Goal: Register for event/course

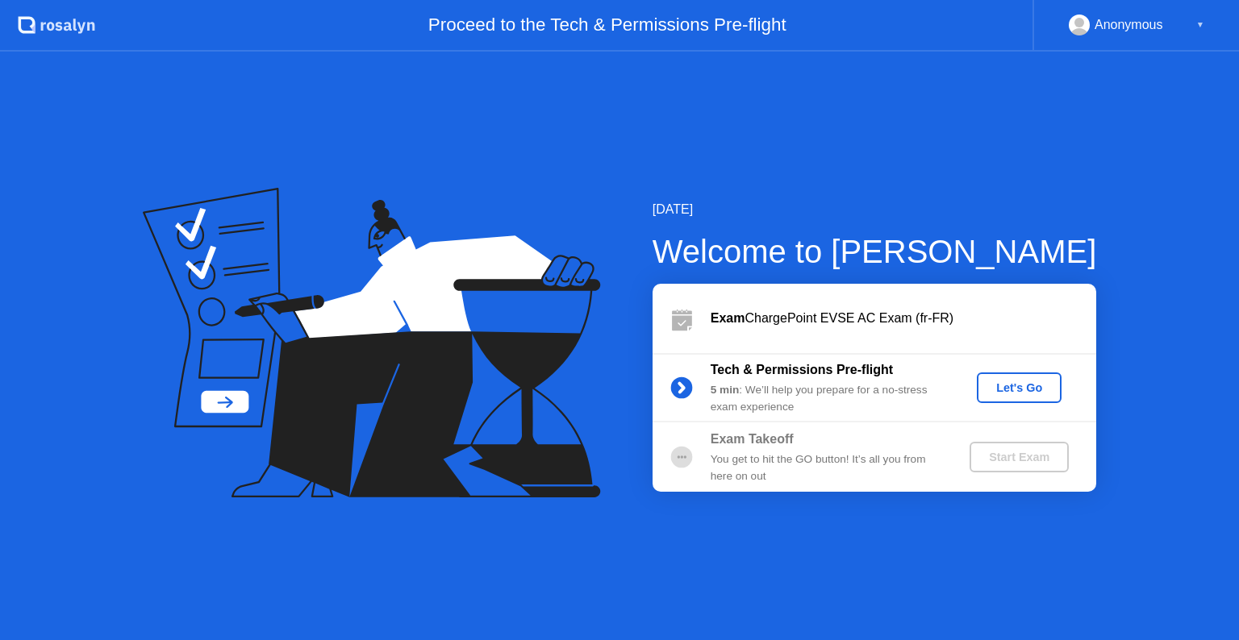
click at [1028, 386] on div "Let's Go" at bounding box center [1019, 388] width 72 height 13
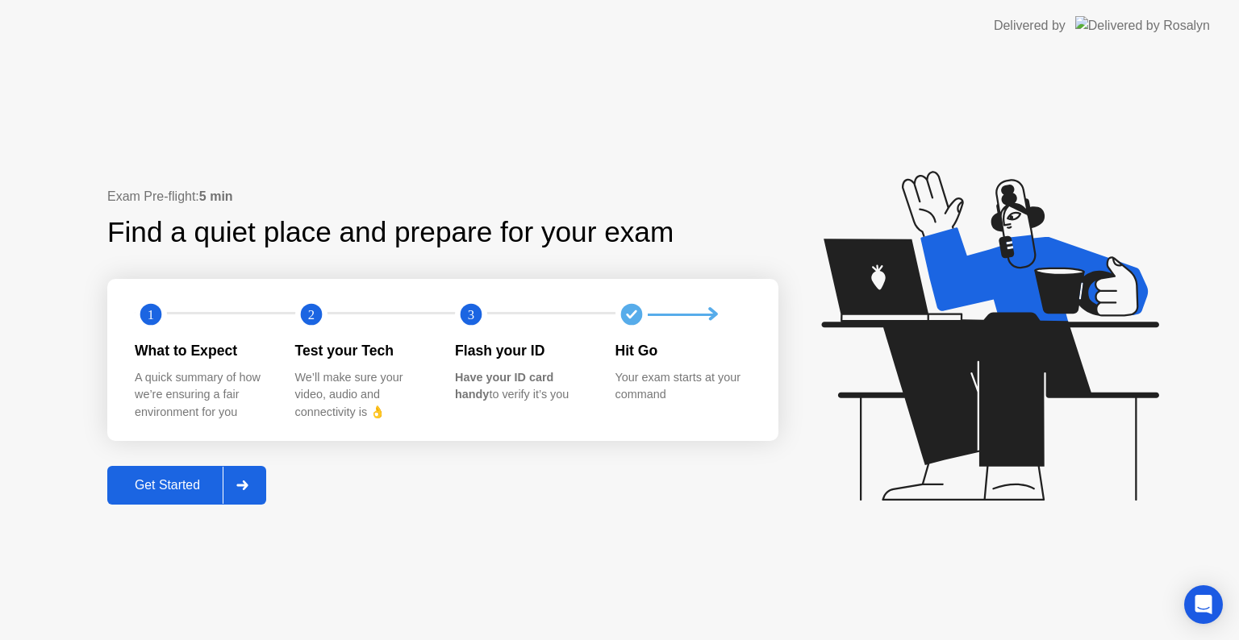
click at [245, 480] on div at bounding box center [242, 485] width 39 height 37
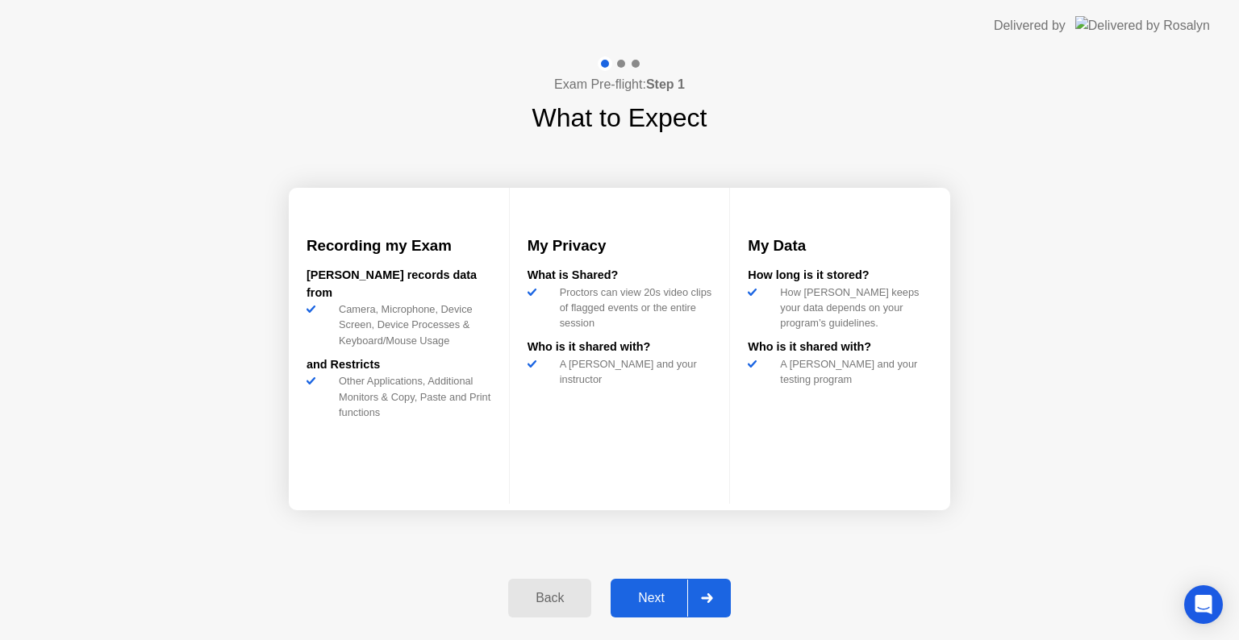
click at [708, 594] on icon at bounding box center [706, 599] width 11 height 10
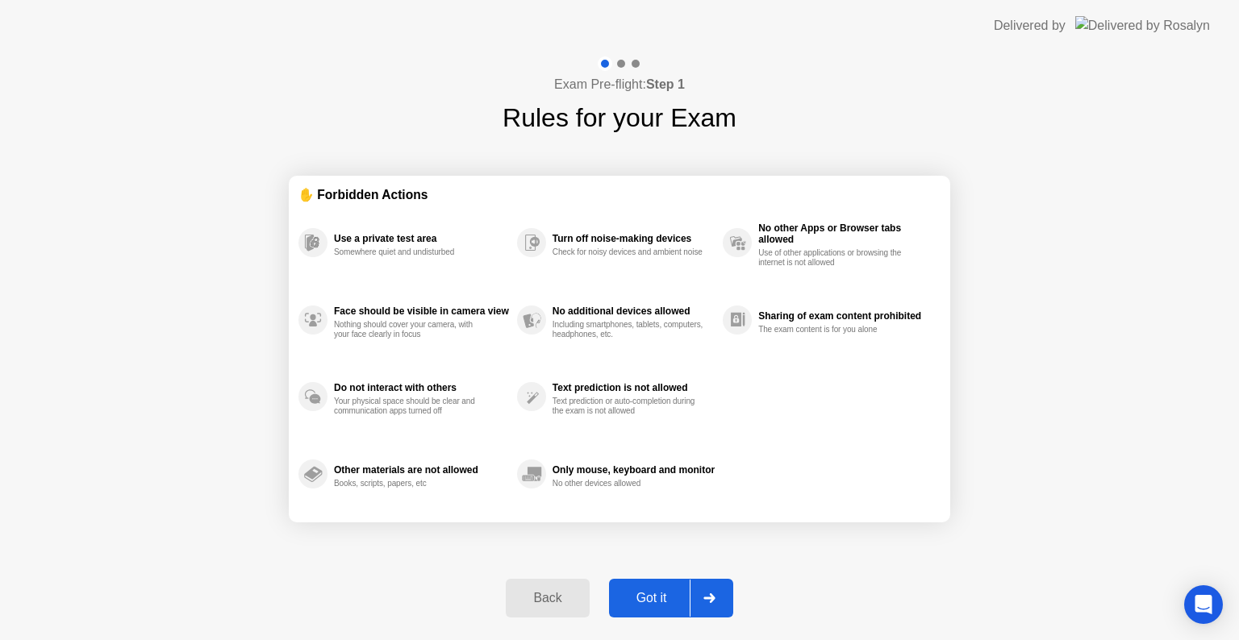
click at [708, 594] on icon at bounding box center [709, 599] width 12 height 10
select select "**********"
select select "*******"
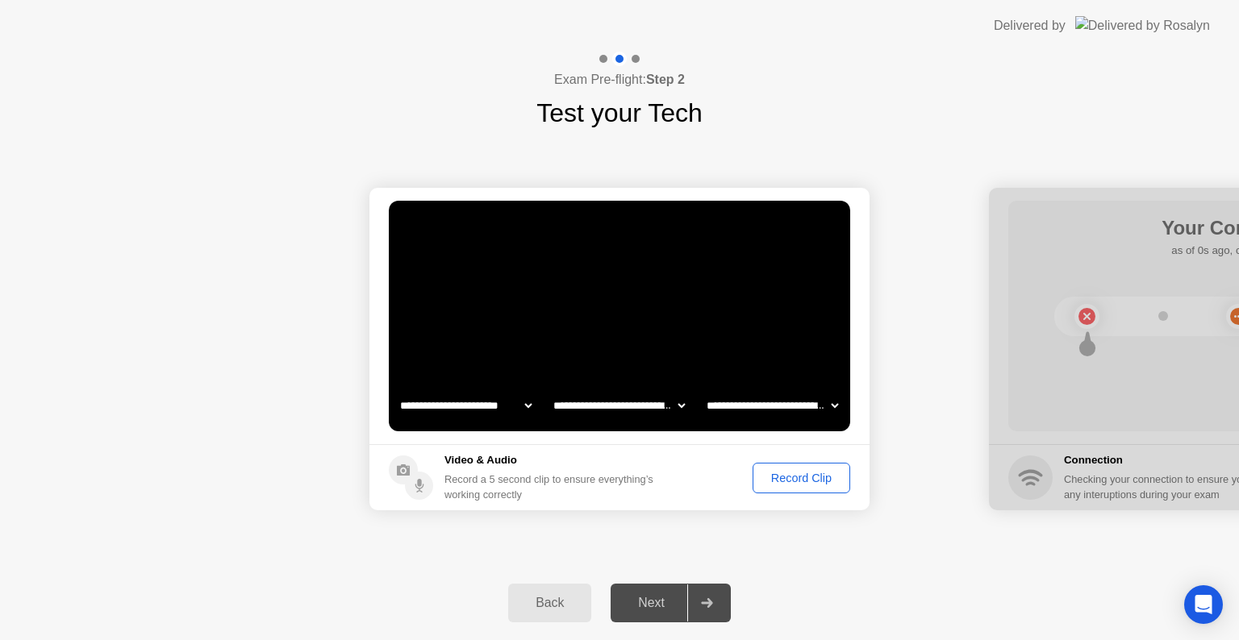
click at [794, 479] on div "Record Clip" at bounding box center [801, 478] width 86 height 13
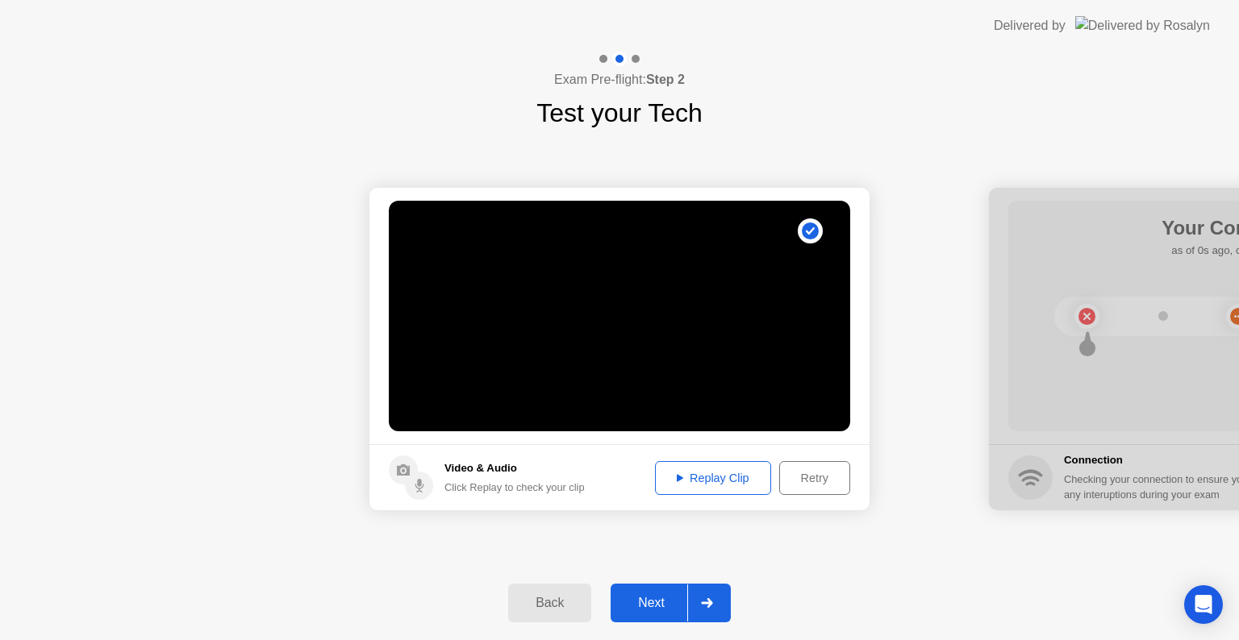
click at [715, 599] on div at bounding box center [706, 603] width 39 height 37
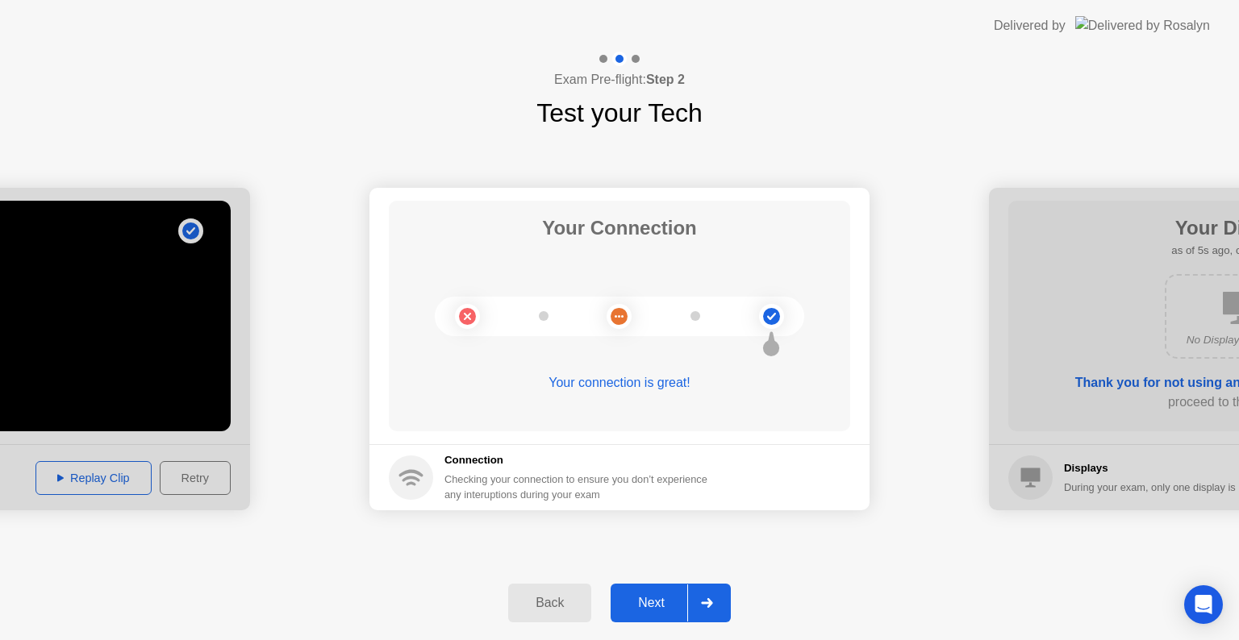
click at [711, 607] on icon at bounding box center [707, 603] width 12 height 10
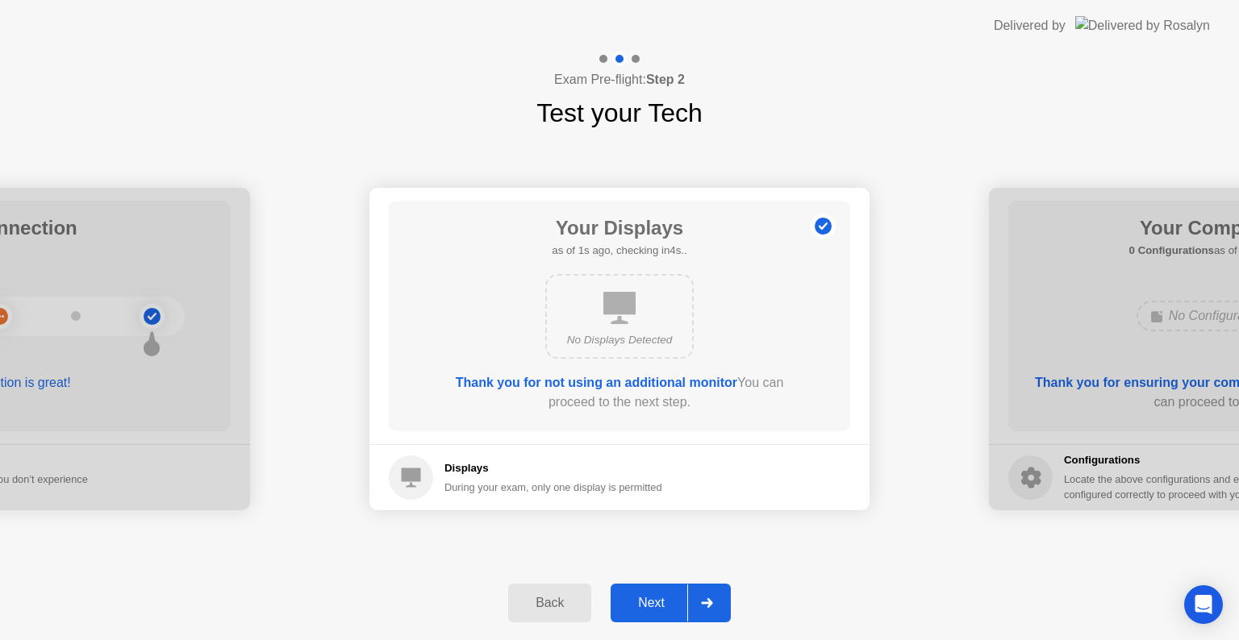
click at [711, 607] on icon at bounding box center [707, 603] width 12 height 10
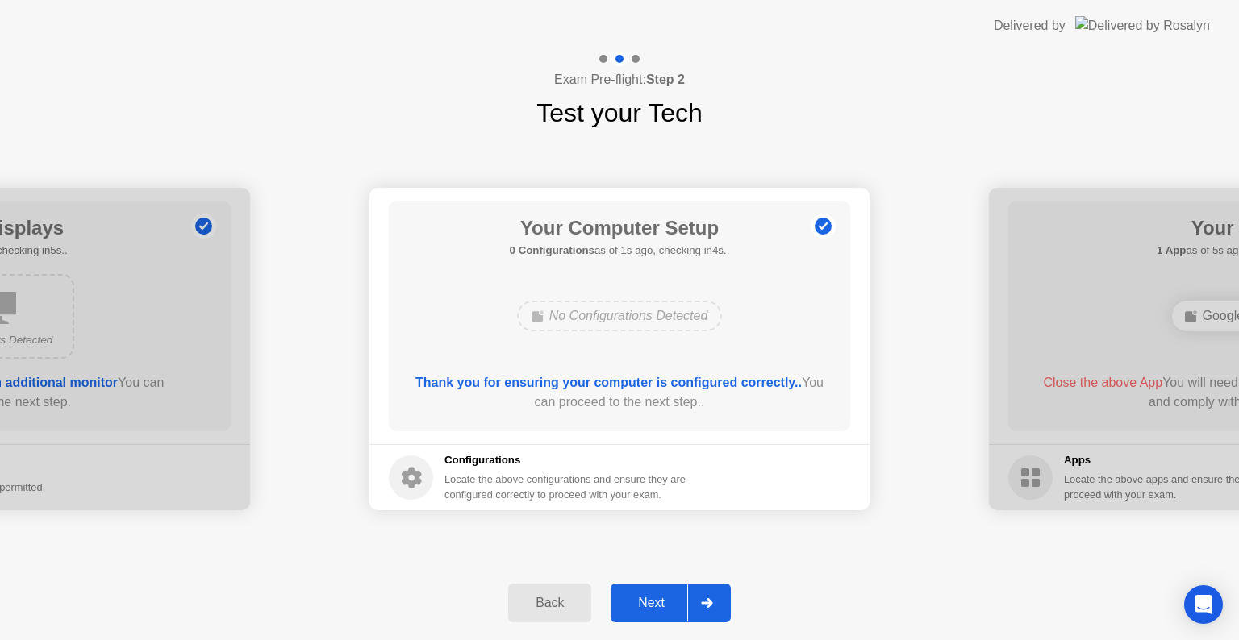
click at [711, 607] on icon at bounding box center [707, 603] width 12 height 10
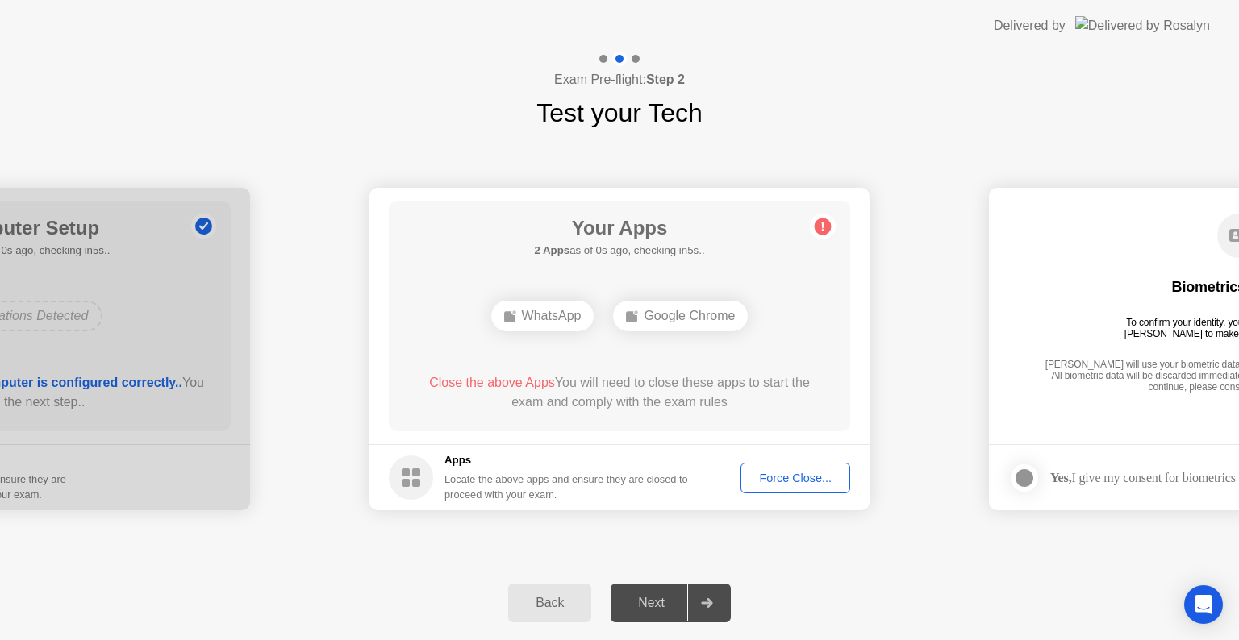
click at [800, 472] on div "Force Close..." at bounding box center [795, 478] width 98 height 13
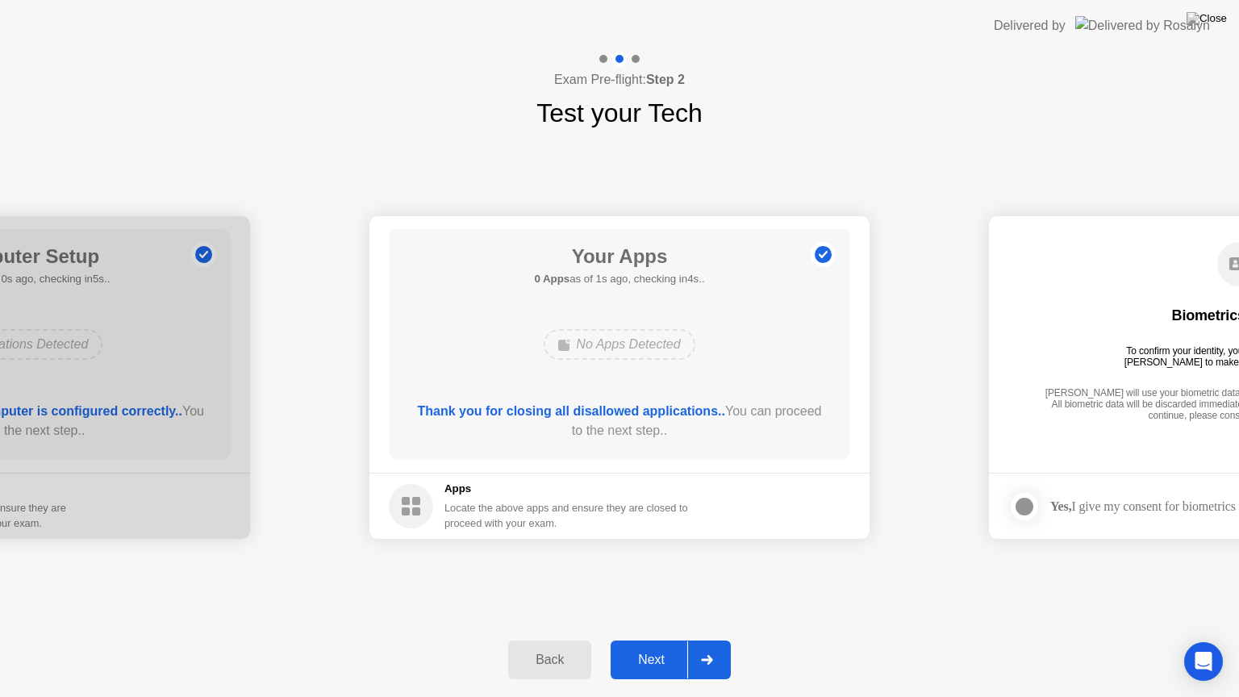
click at [714, 640] on div at bounding box center [706, 659] width 39 height 37
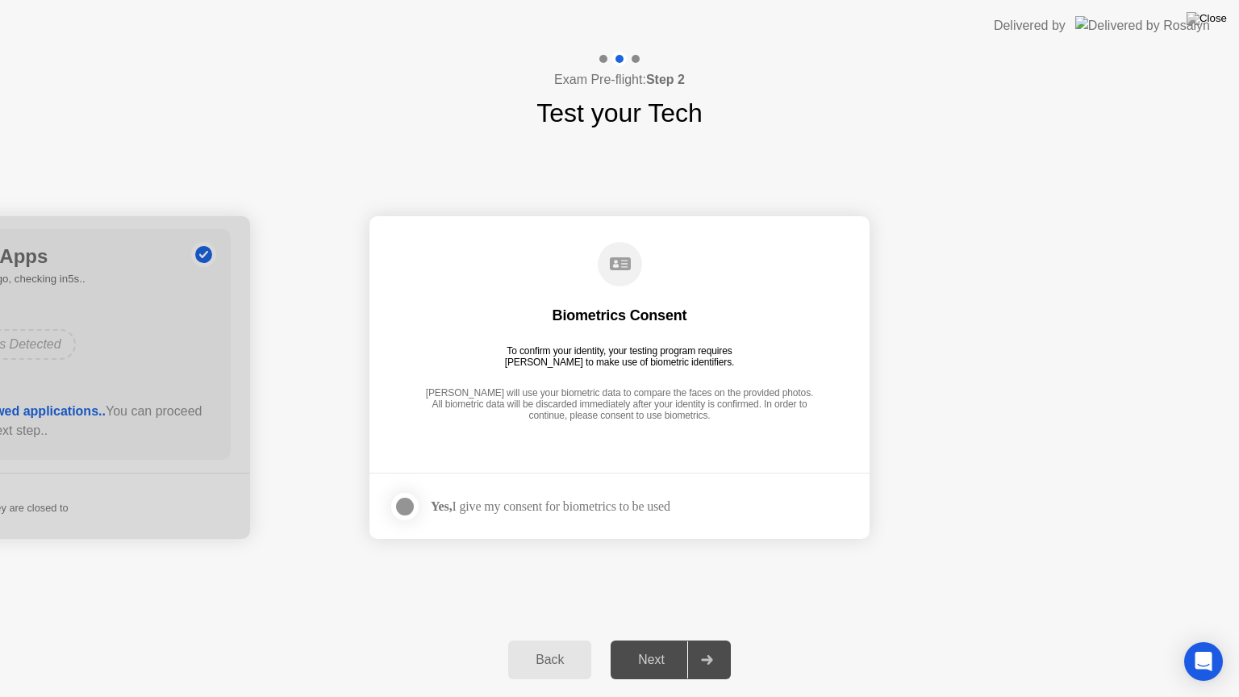
click at [474, 498] on div "Yes, I give my consent for biometrics to be used" at bounding box center [551, 505] width 240 height 15
click at [395, 501] on div at bounding box center [404, 506] width 19 height 19
click at [700, 640] on div at bounding box center [706, 659] width 39 height 37
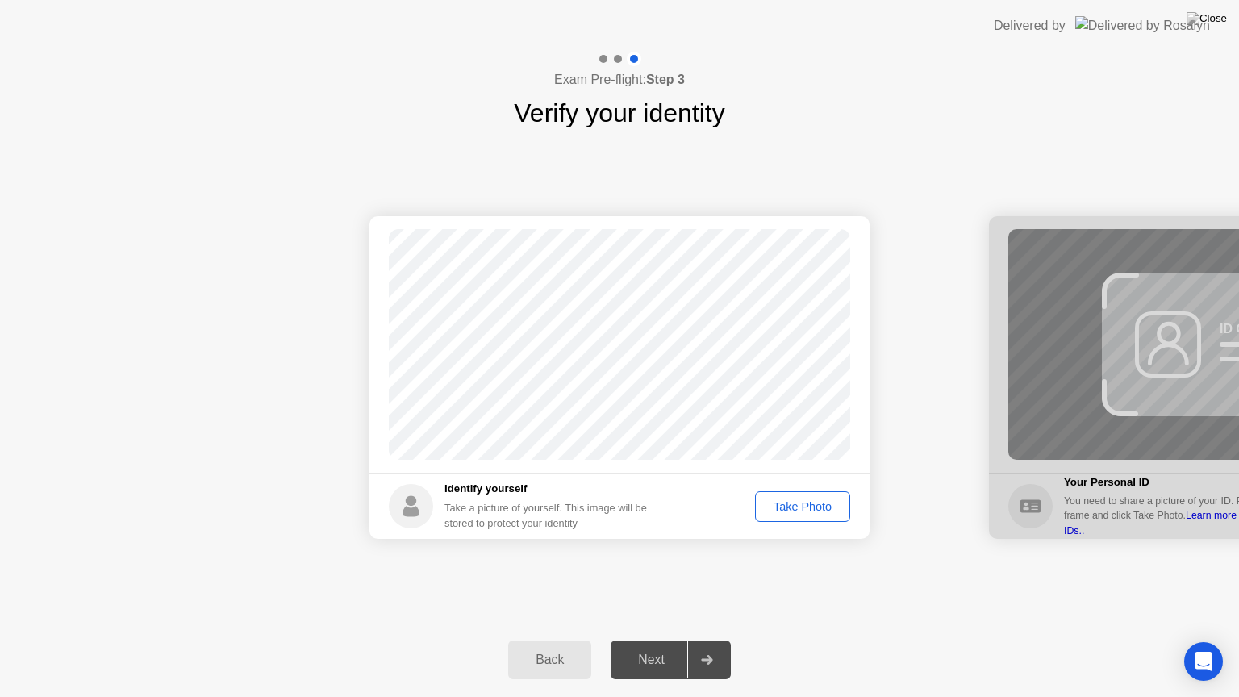
click at [803, 505] on div "Take Photo" at bounding box center [803, 506] width 84 height 13
click at [707, 640] on div at bounding box center [706, 659] width 39 height 37
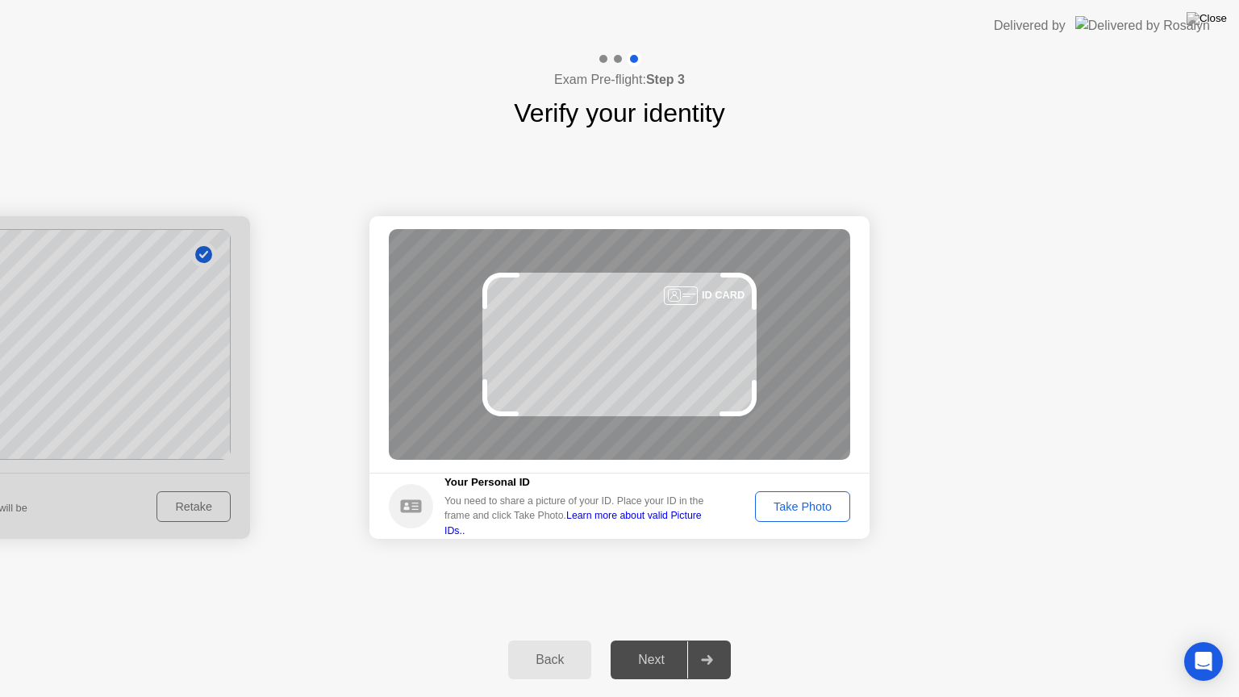
click at [794, 507] on div "Take Photo" at bounding box center [803, 506] width 84 height 13
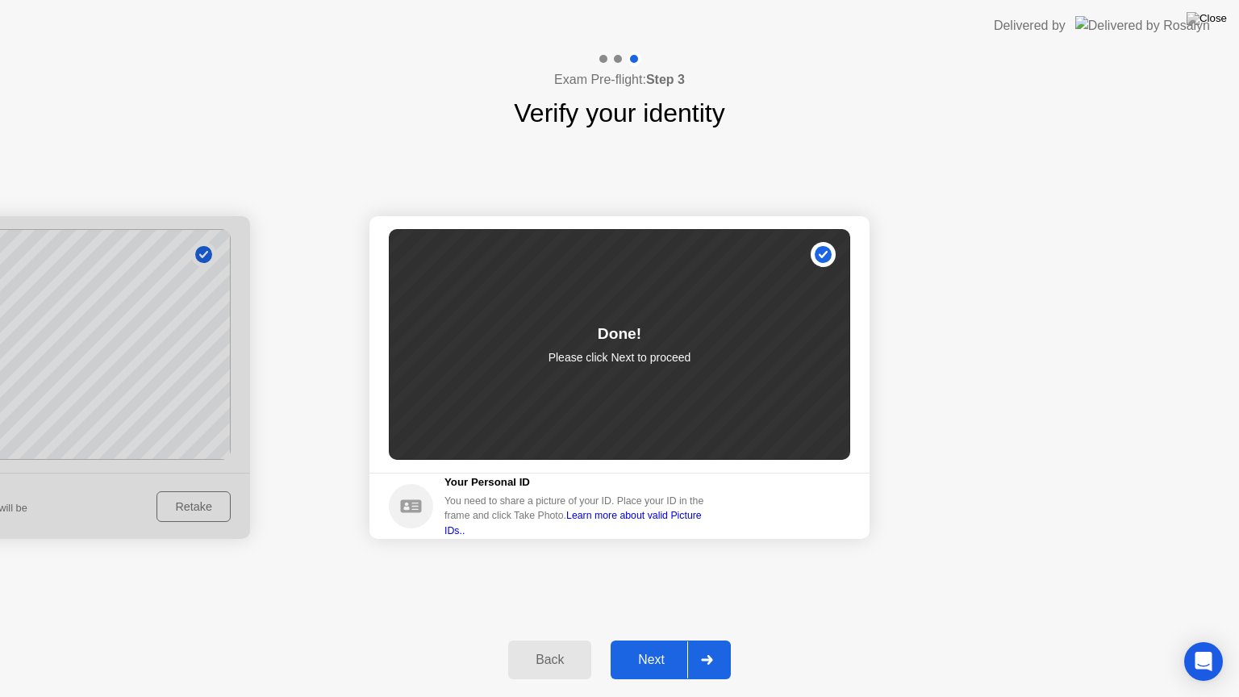
click at [704, 640] on icon at bounding box center [707, 660] width 12 height 10
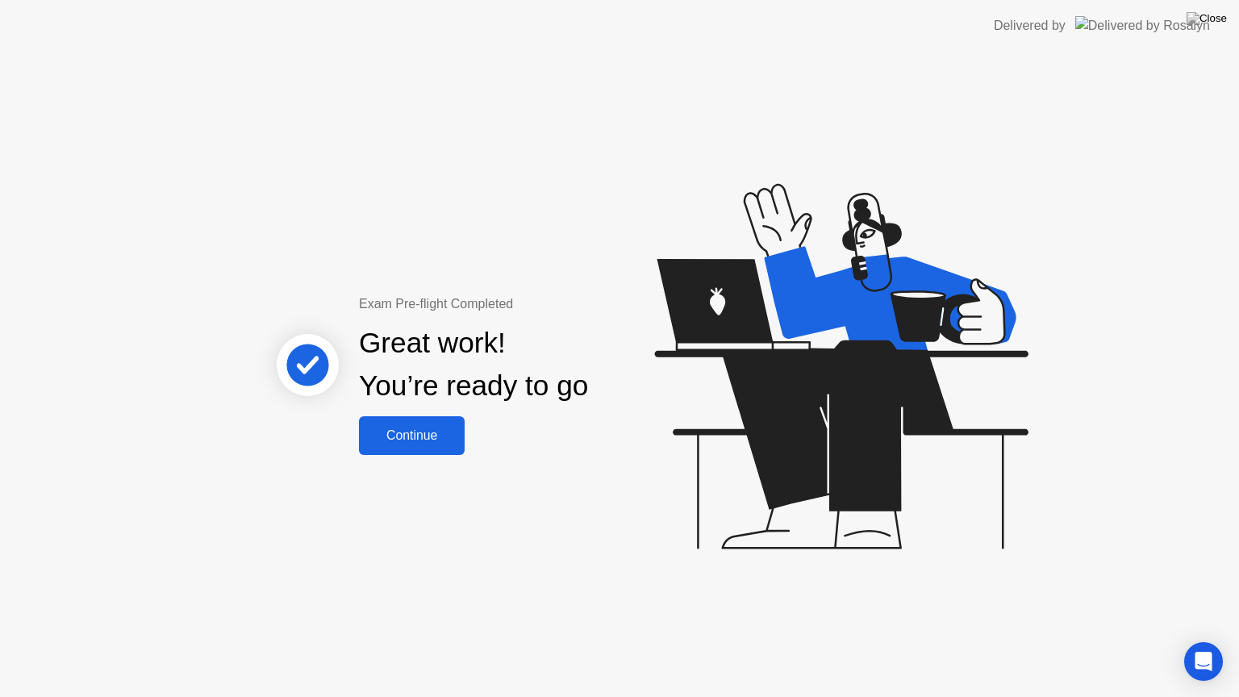
click at [415, 428] on div "Continue" at bounding box center [412, 435] width 96 height 15
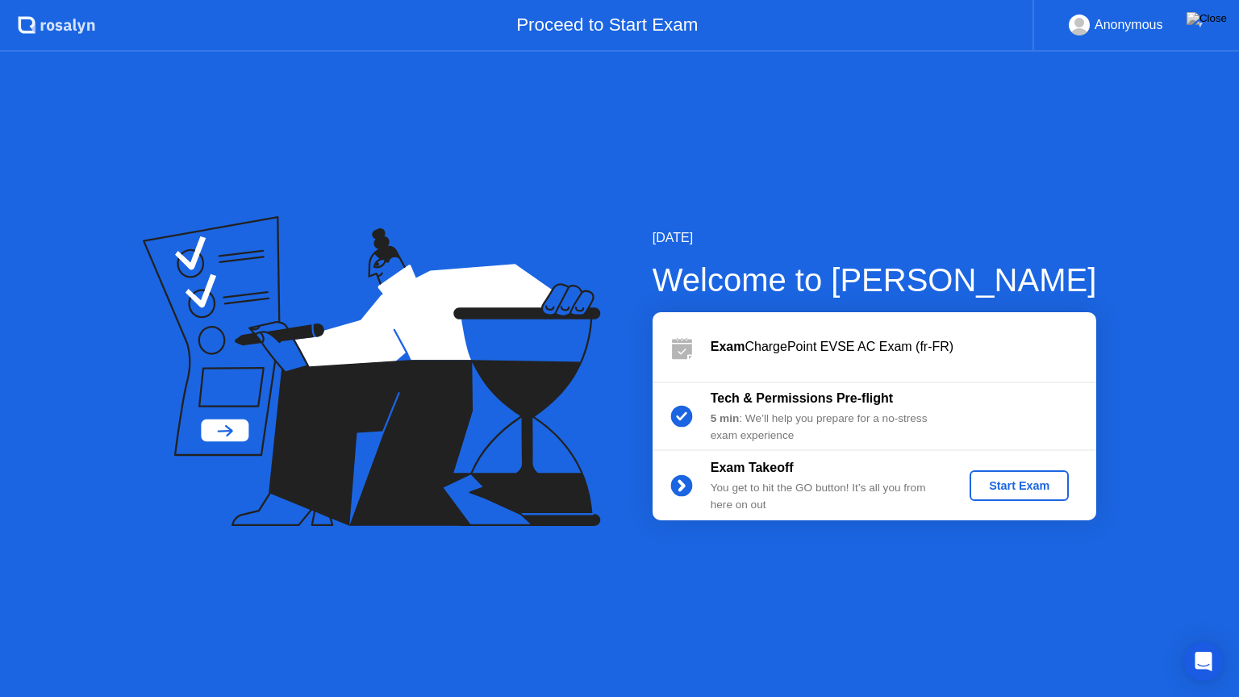
click at [1014, 482] on div "Start Exam" at bounding box center [1019, 485] width 86 height 13
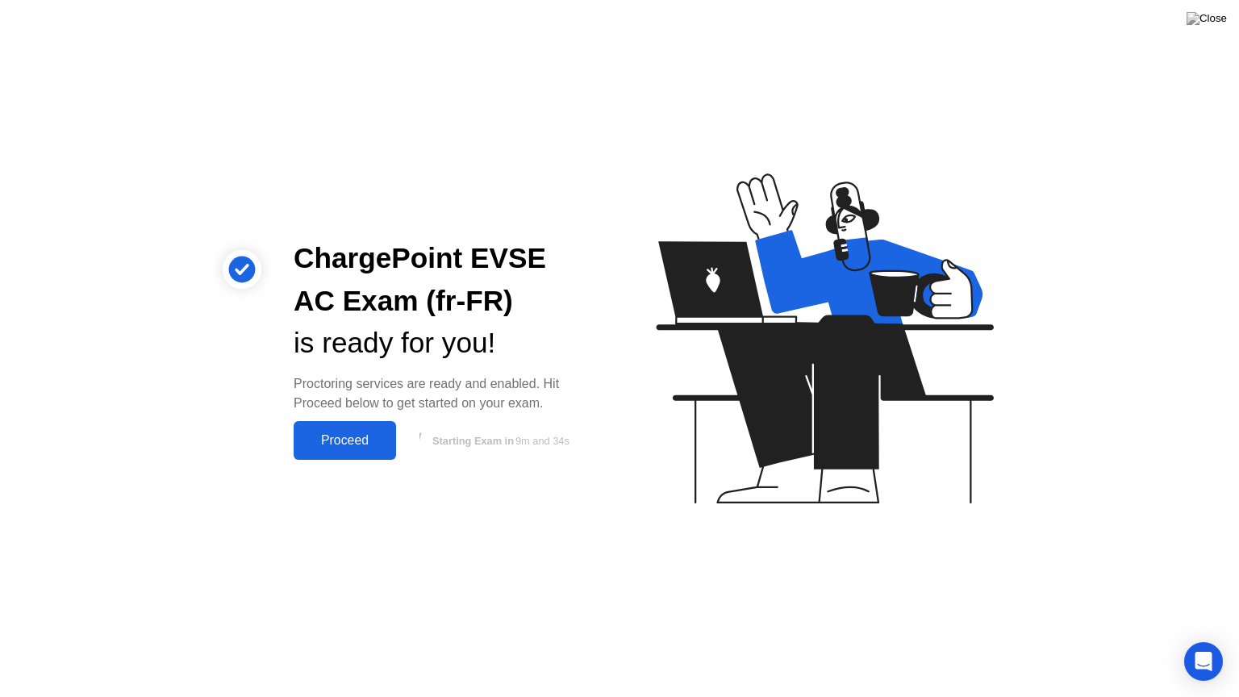
click at [358, 448] on div "Proceed" at bounding box center [344, 440] width 93 height 15
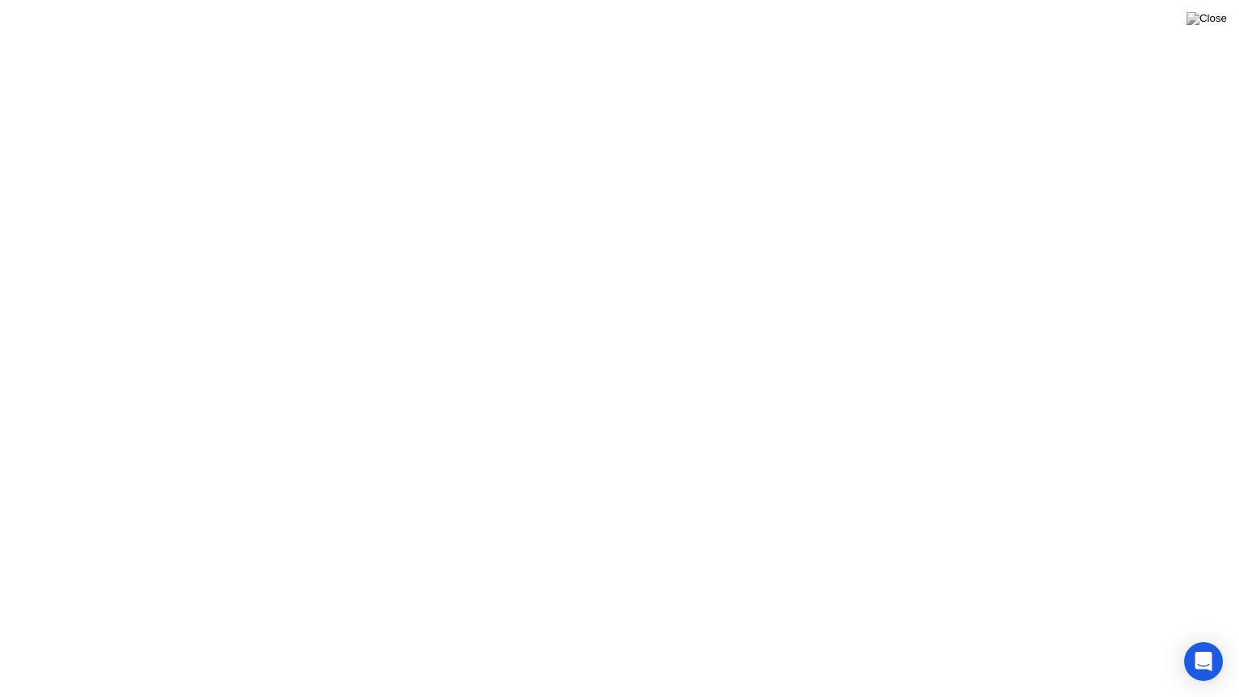
drag, startPoint x: 620, startPoint y: 468, endPoint x: 457, endPoint y: 456, distance: 164.2
click div "Welcome to ChargePoint EVSE AC Exam (fr-FR) We’re loading up your exam..."
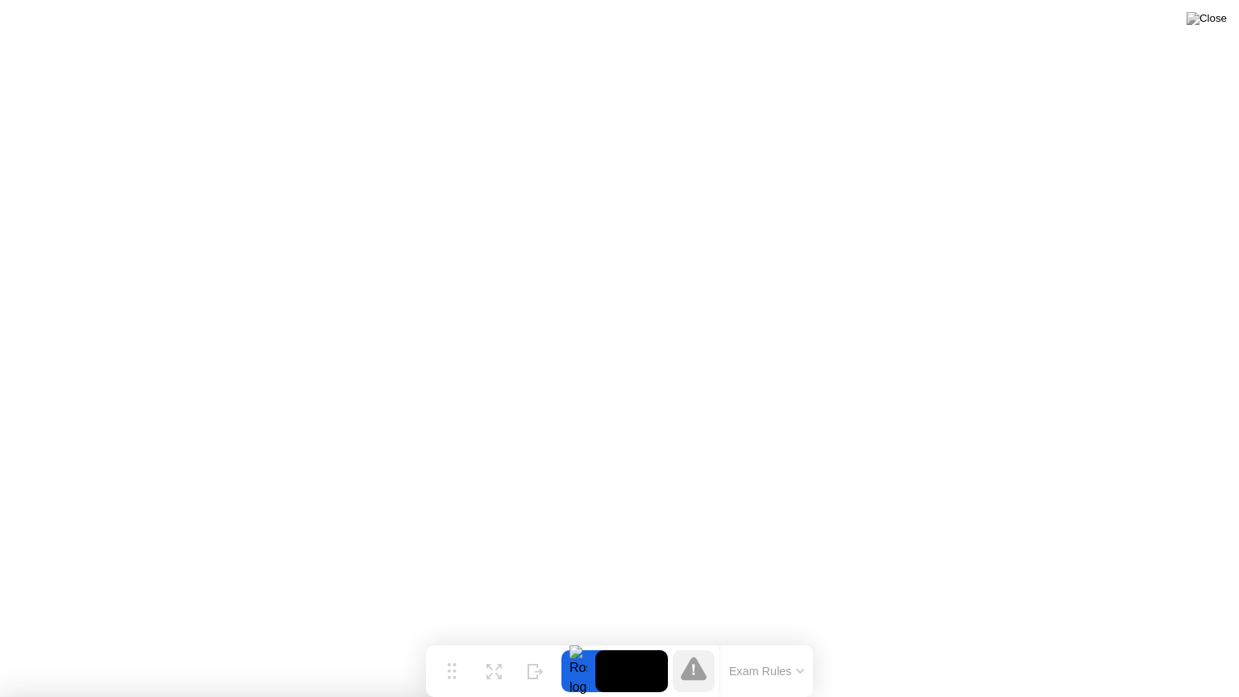
click at [1216, 22] on img at bounding box center [1206, 18] width 40 height 13
